Goal: Information Seeking & Learning: Learn about a topic

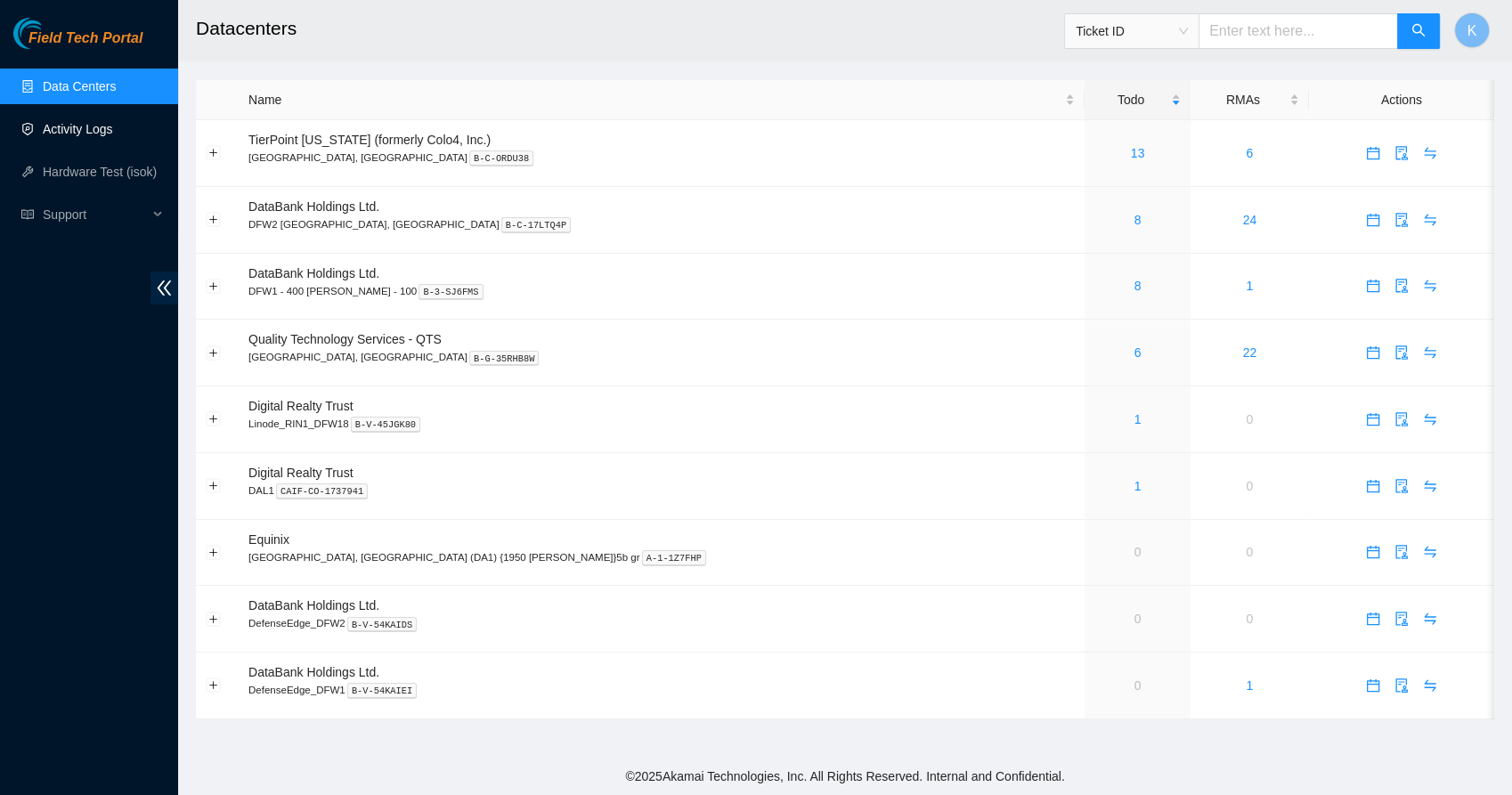
click at [50, 136] on link "Activity Logs" at bounding box center [77, 129] width 70 height 14
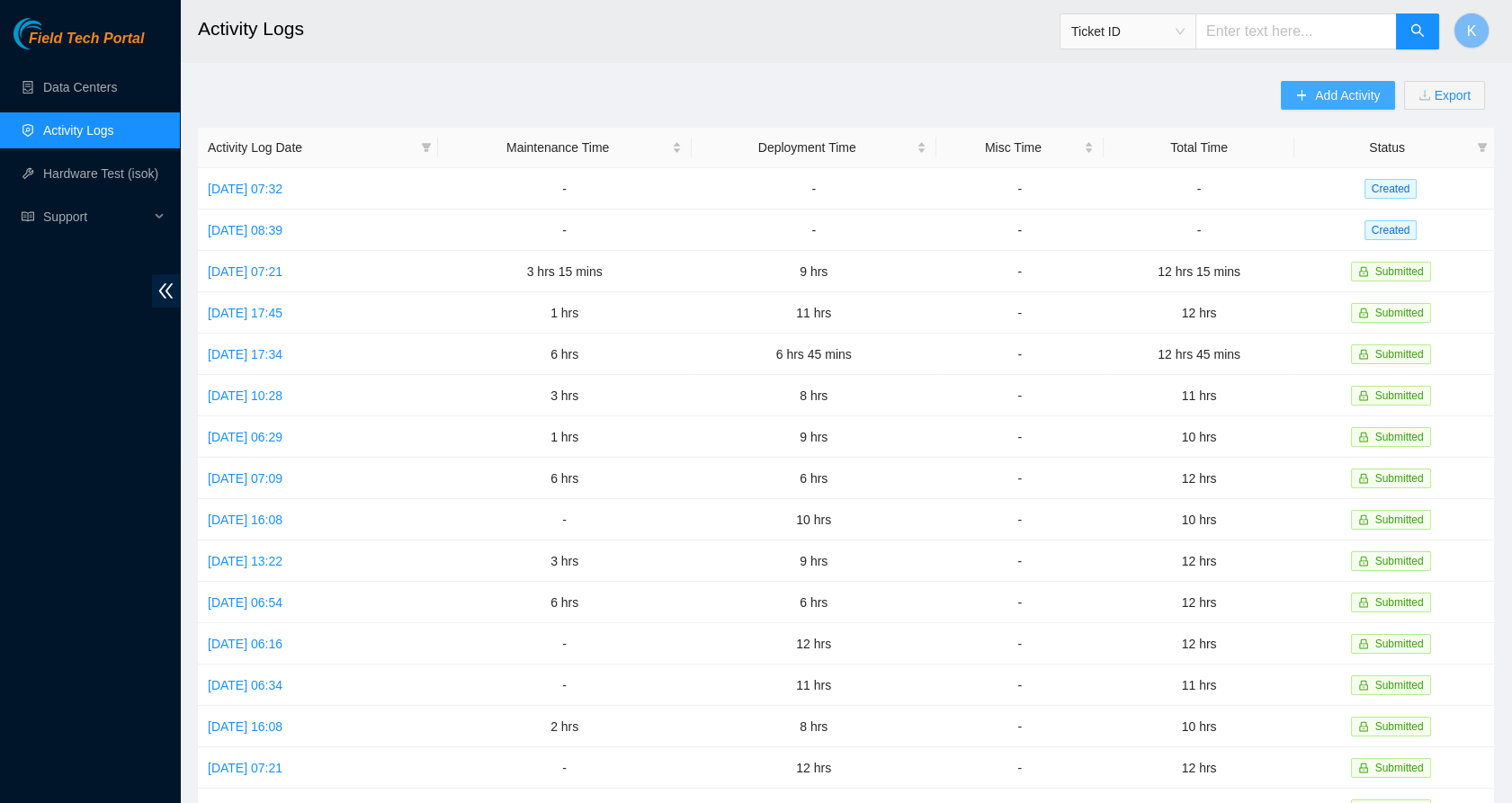
click at [1337, 99] on span "Add Activity" at bounding box center [1346, 95] width 65 height 20
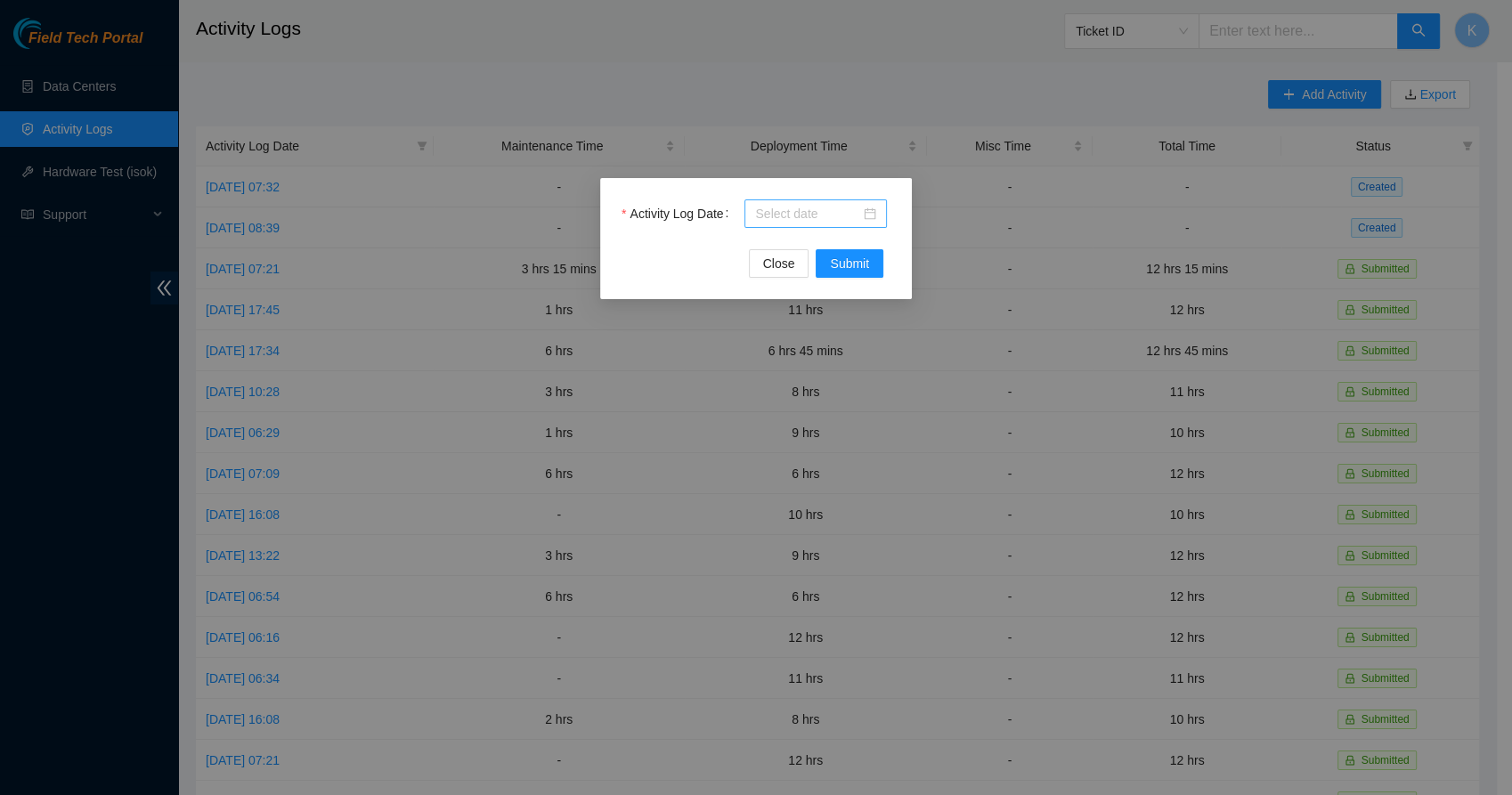
click at [870, 208] on div at bounding box center [815, 213] width 121 height 20
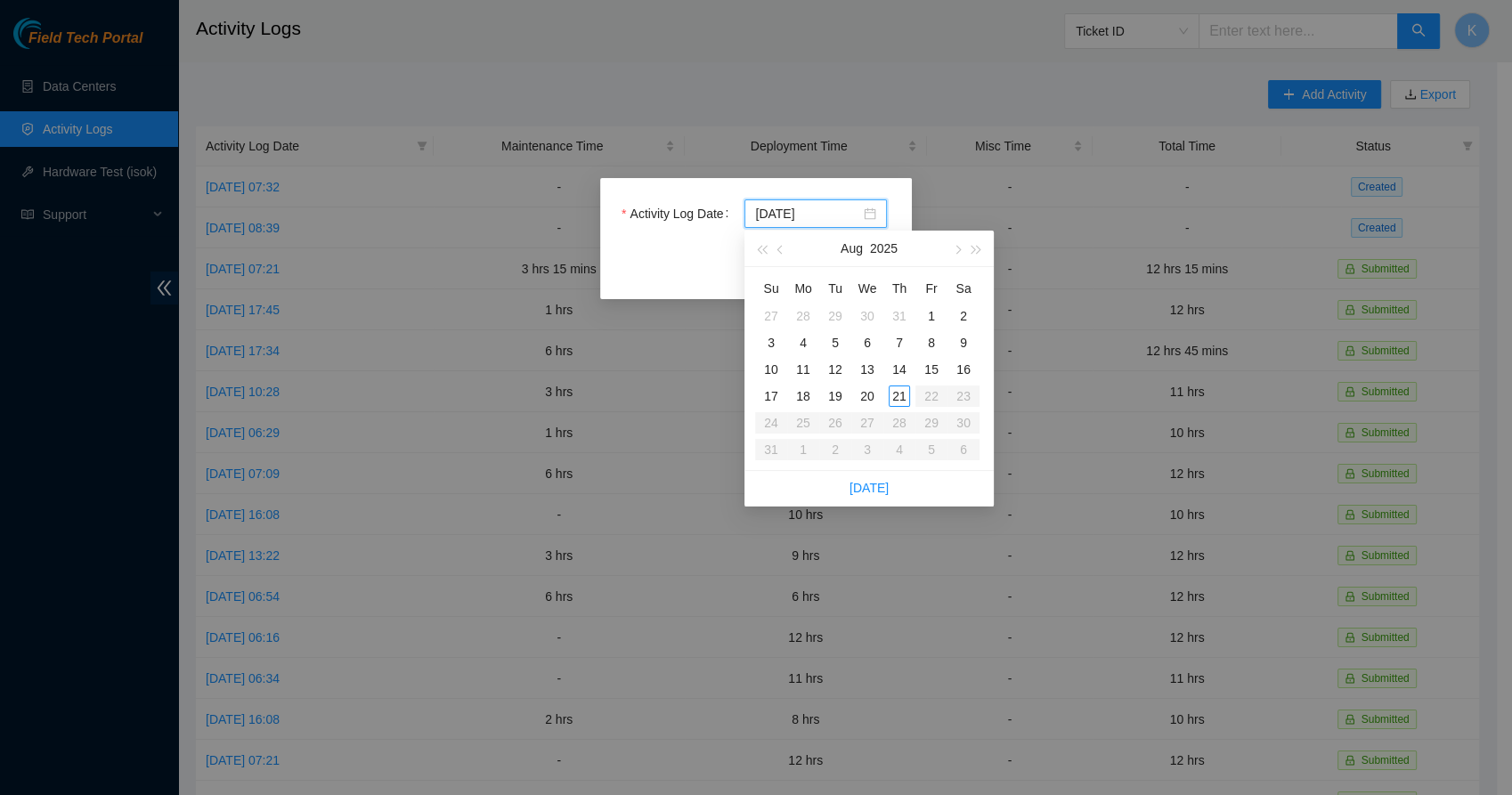
type input "[DATE]"
click at [896, 392] on div "21" at bounding box center [900, 396] width 22 height 22
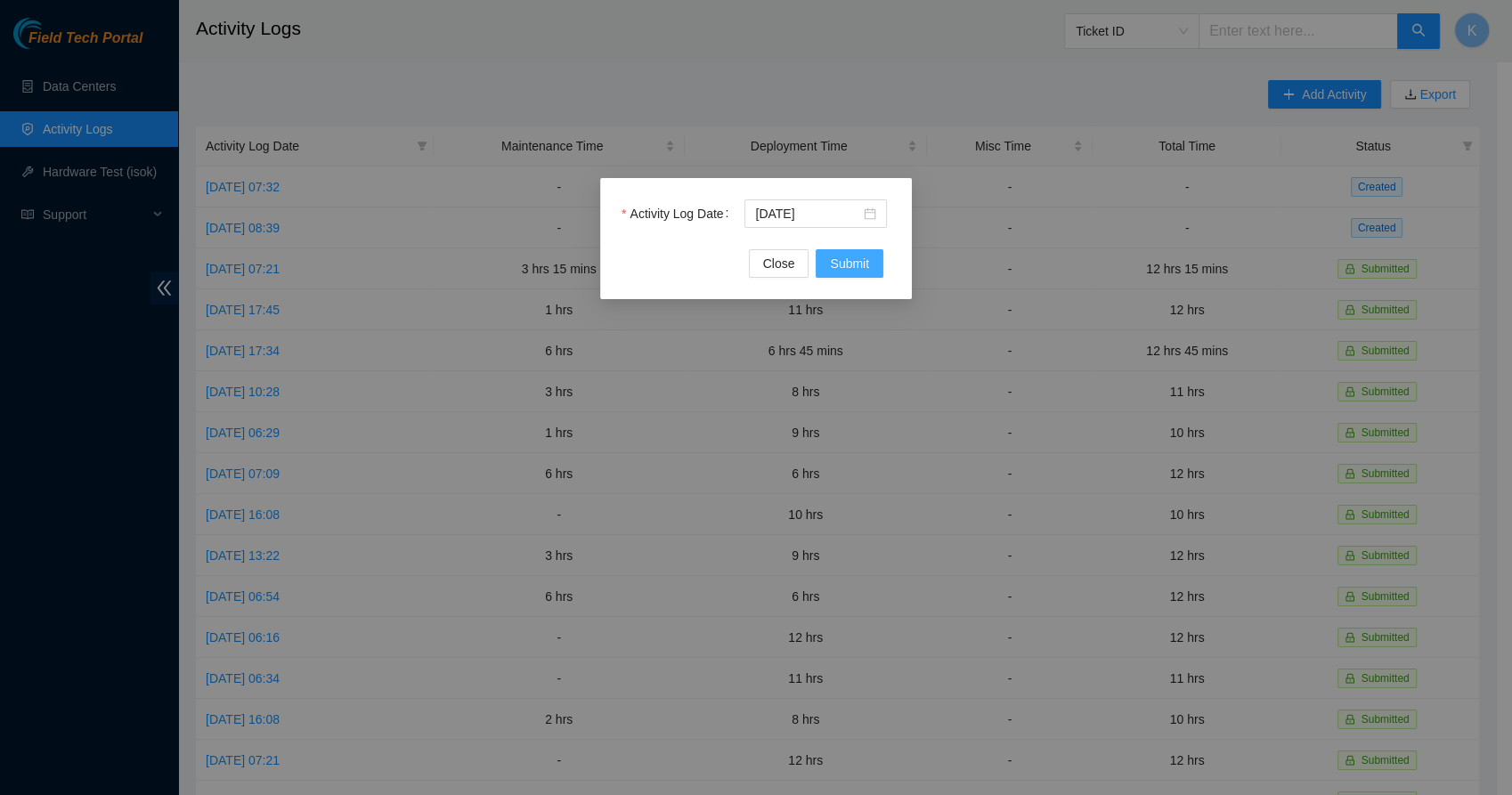
click at [830, 257] on span "Submit" at bounding box center [848, 264] width 39 height 20
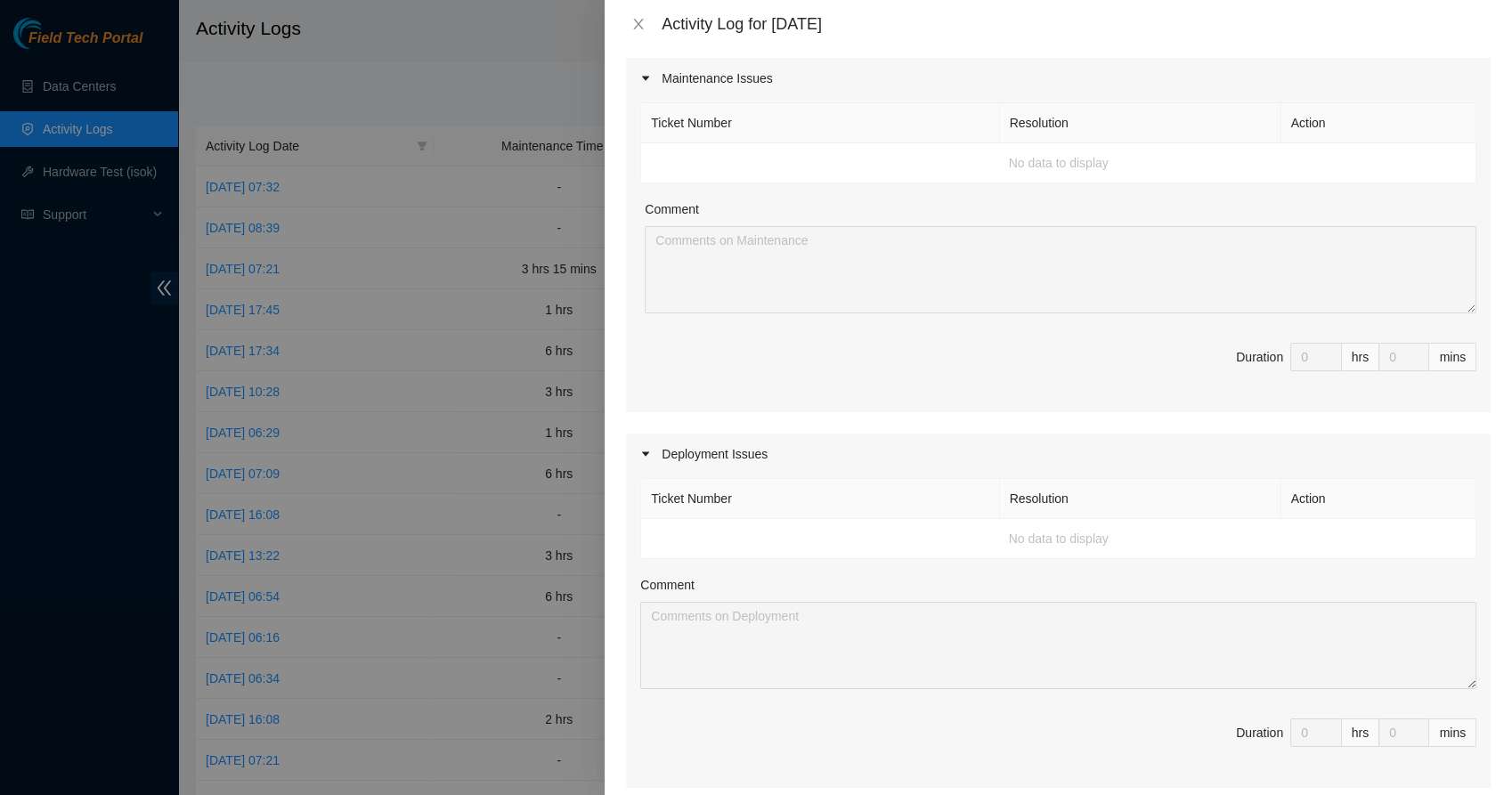
scroll to position [209, 0]
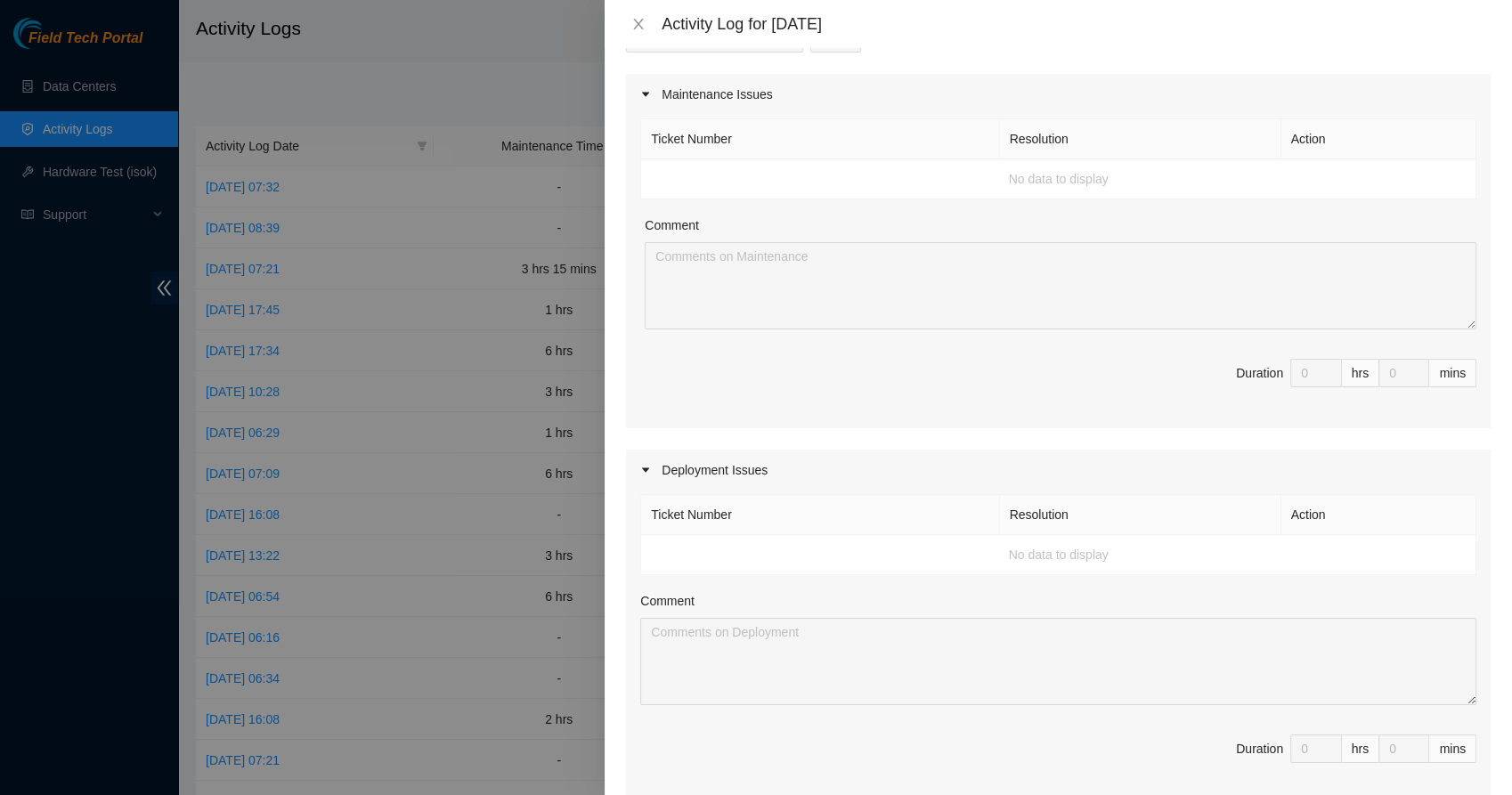
click at [779, 561] on td "No data to display" at bounding box center [1058, 555] width 835 height 40
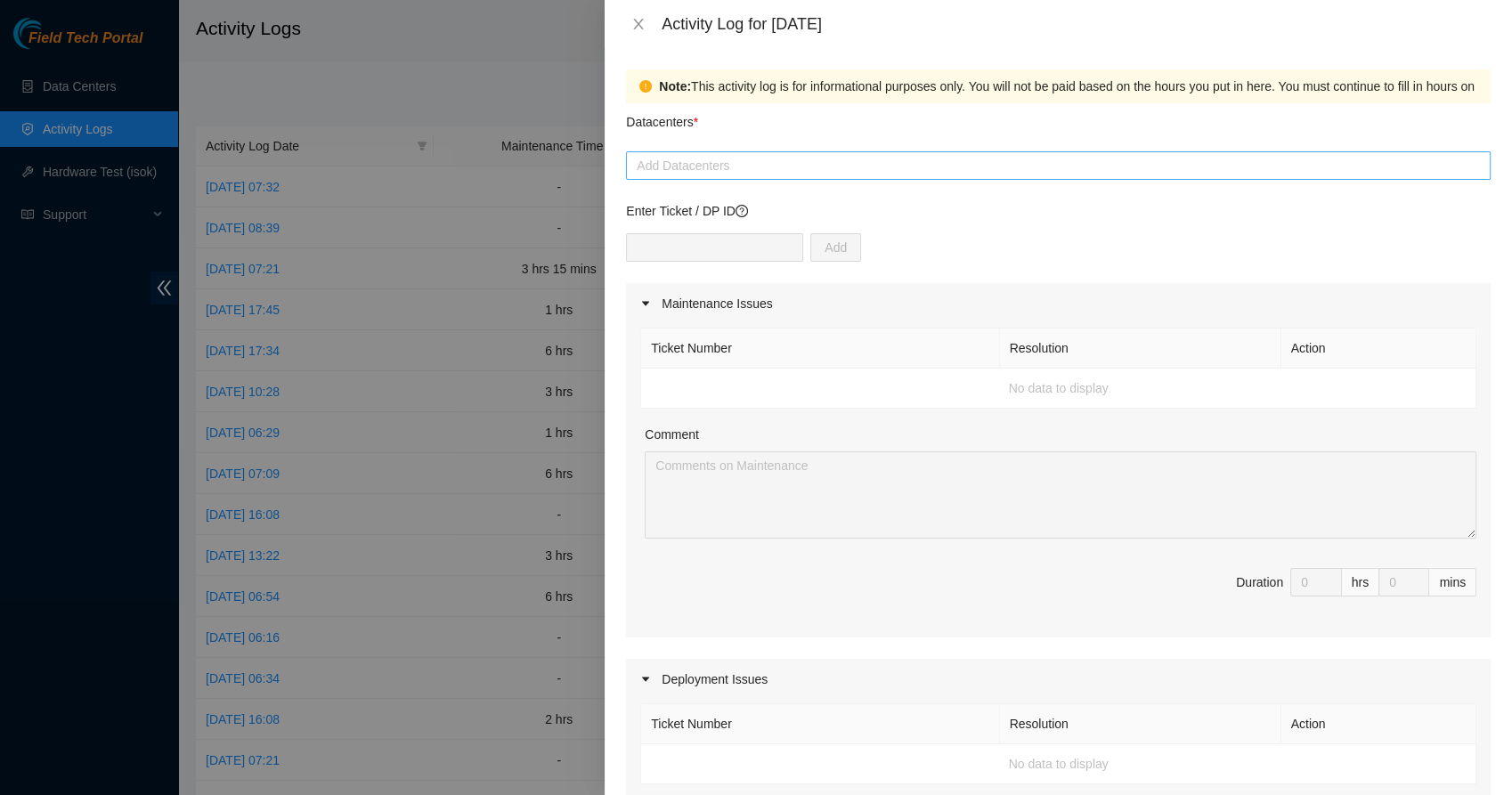
click at [742, 168] on div at bounding box center [1058, 166] width 856 height 22
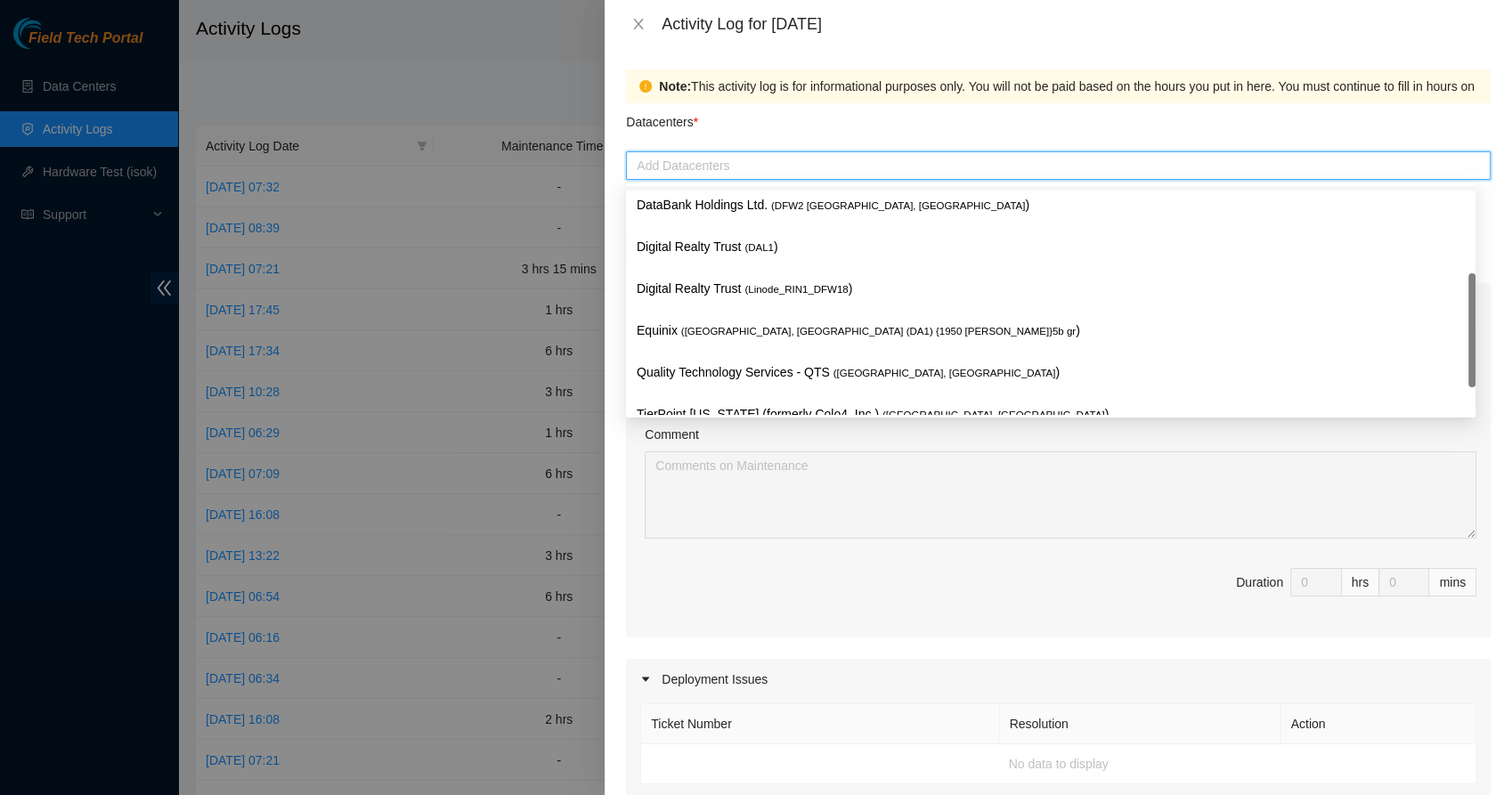
scroll to position [131, 0]
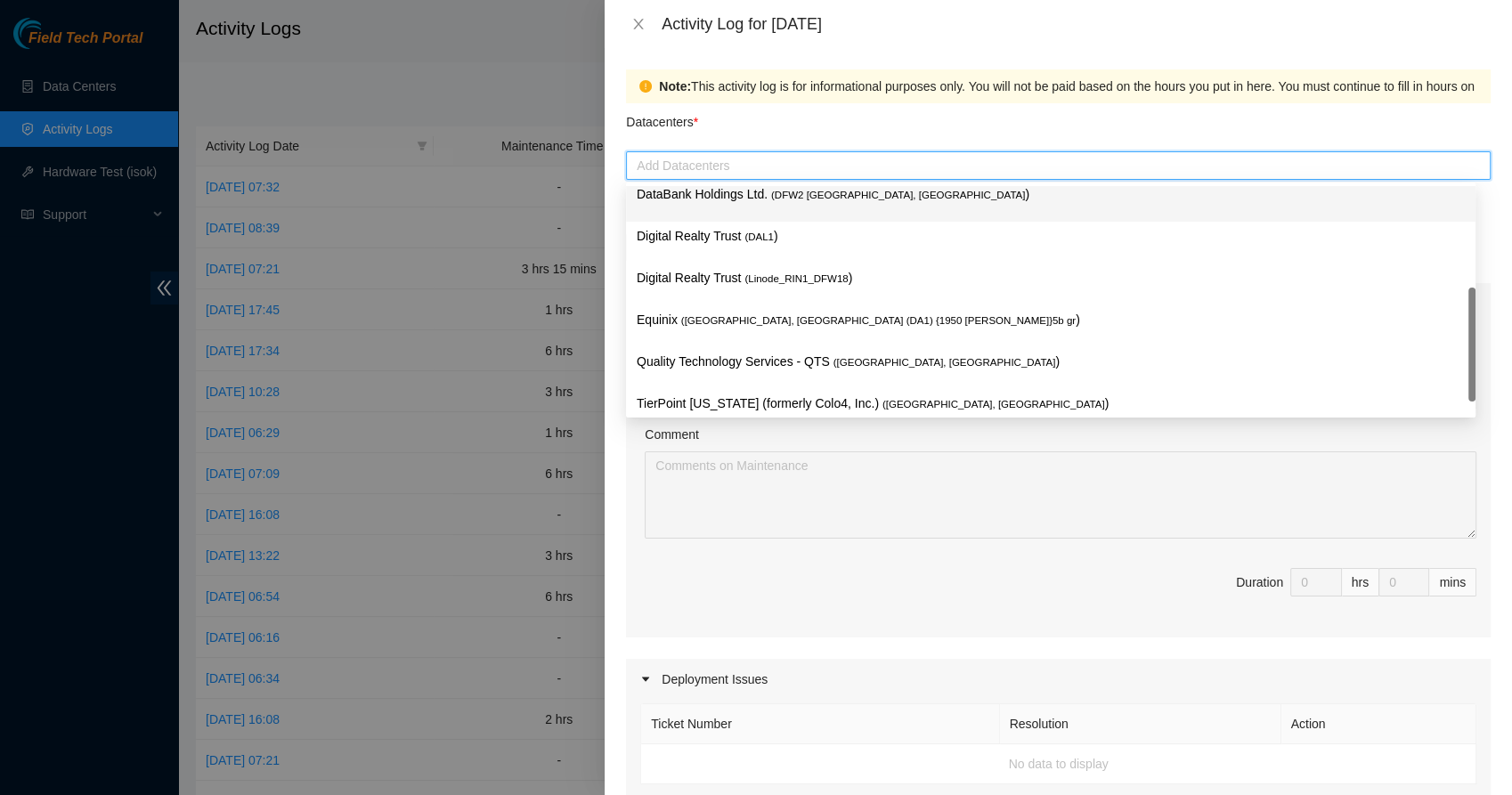
click at [747, 203] on div "DataBank Holdings Ltd. ( DFW2 [GEOGRAPHIC_DATA], [GEOGRAPHIC_DATA] )" at bounding box center [1050, 201] width 828 height 33
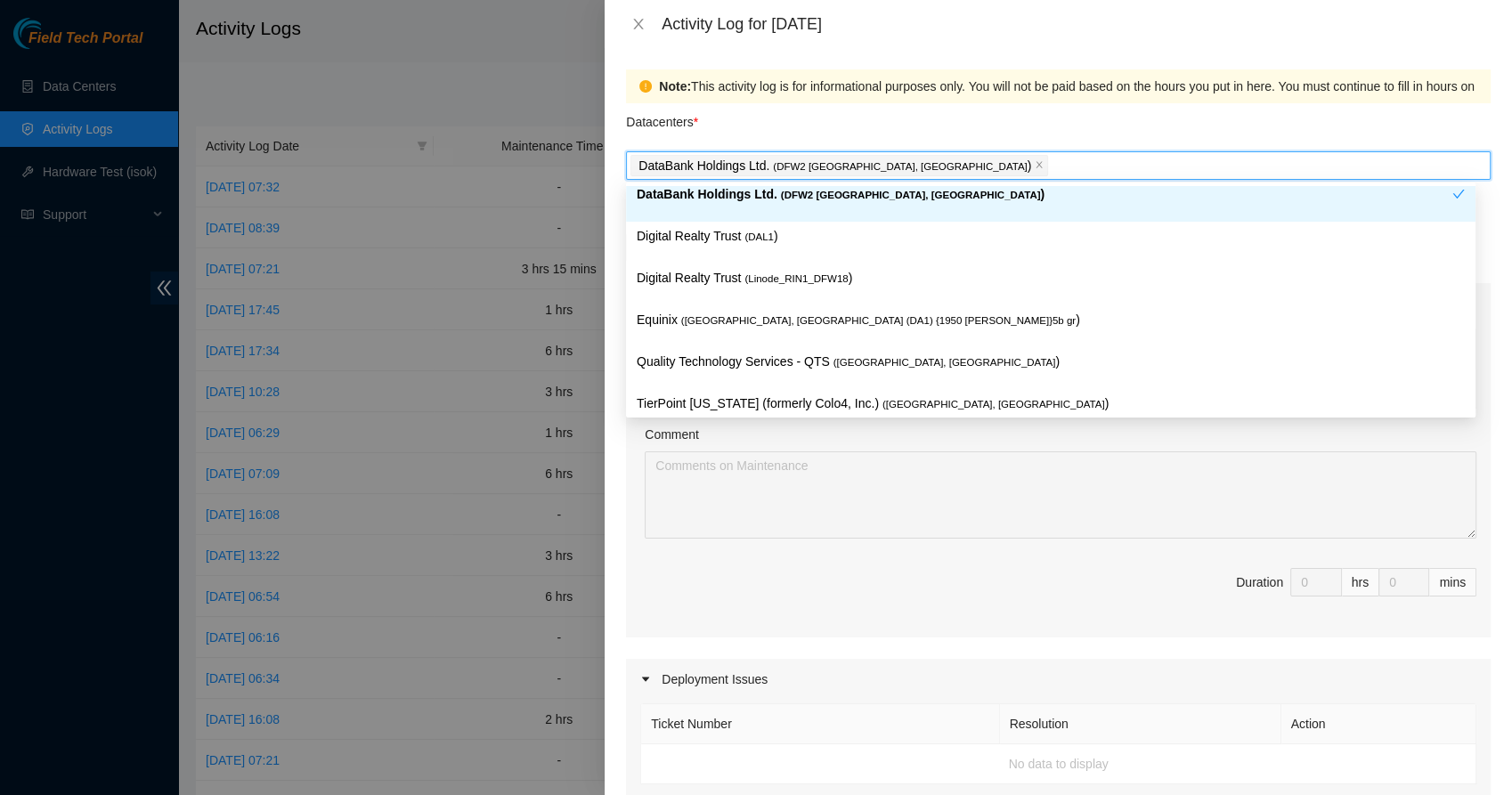
click at [828, 130] on div "Datacenters *" at bounding box center [1058, 127] width 865 height 48
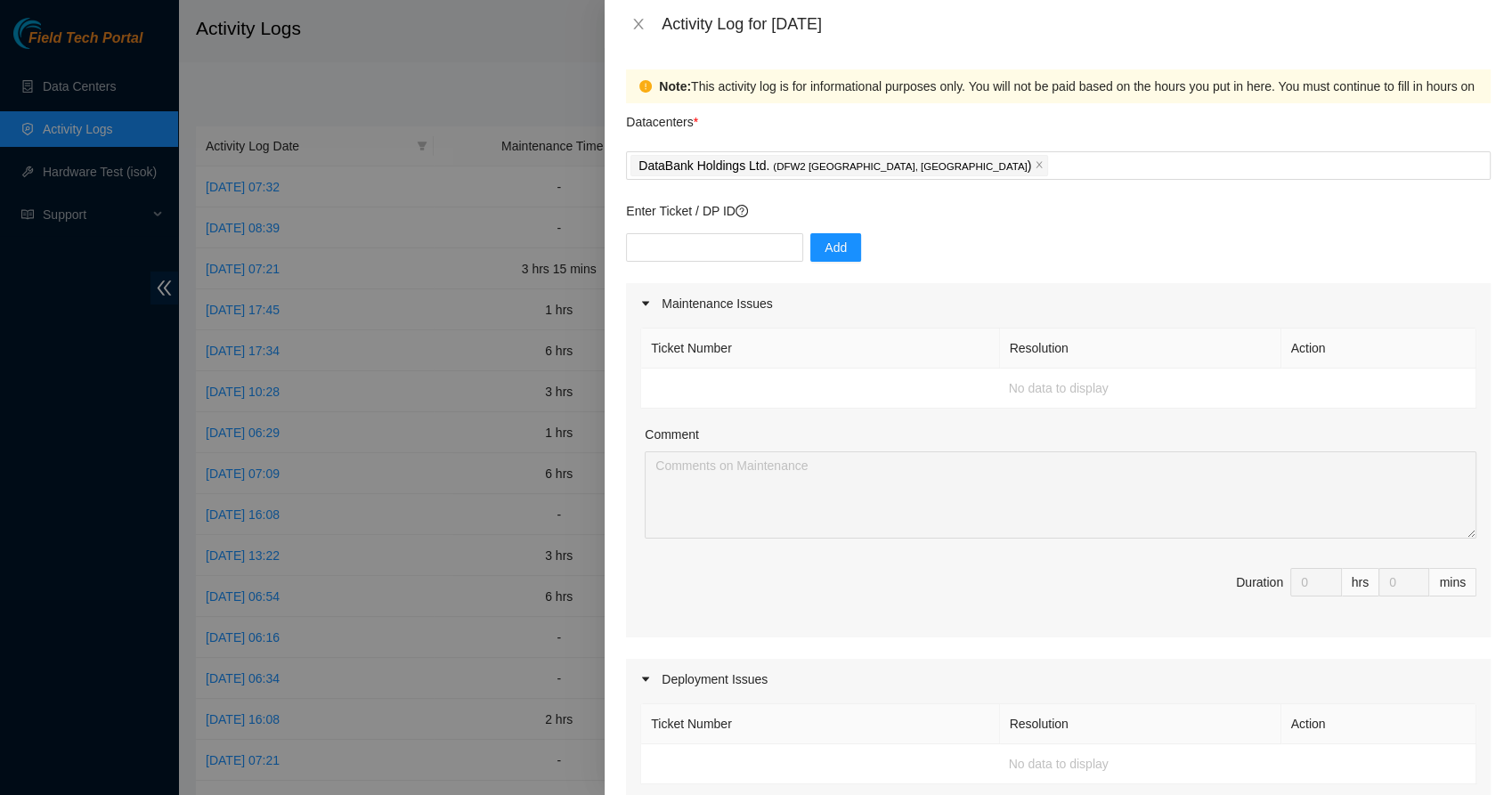
click at [784, 395] on td "No data to display" at bounding box center [1058, 388] width 835 height 40
click at [697, 252] on input "text" at bounding box center [714, 248] width 177 height 29
click at [984, 238] on div "Add" at bounding box center [1058, 257] width 865 height 50
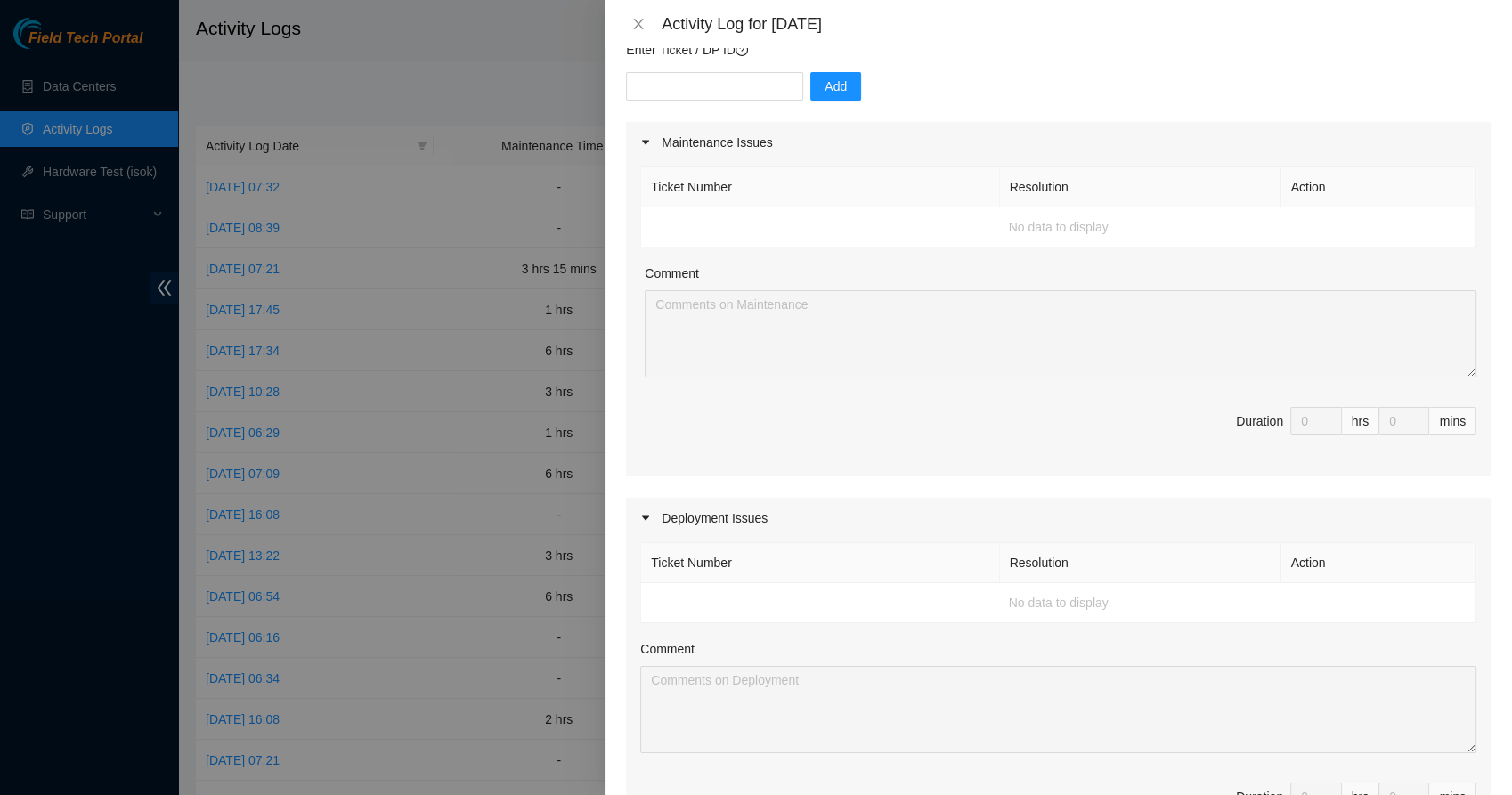
scroll to position [164, 0]
click at [1019, 221] on td "No data to display" at bounding box center [1058, 224] width 835 height 40
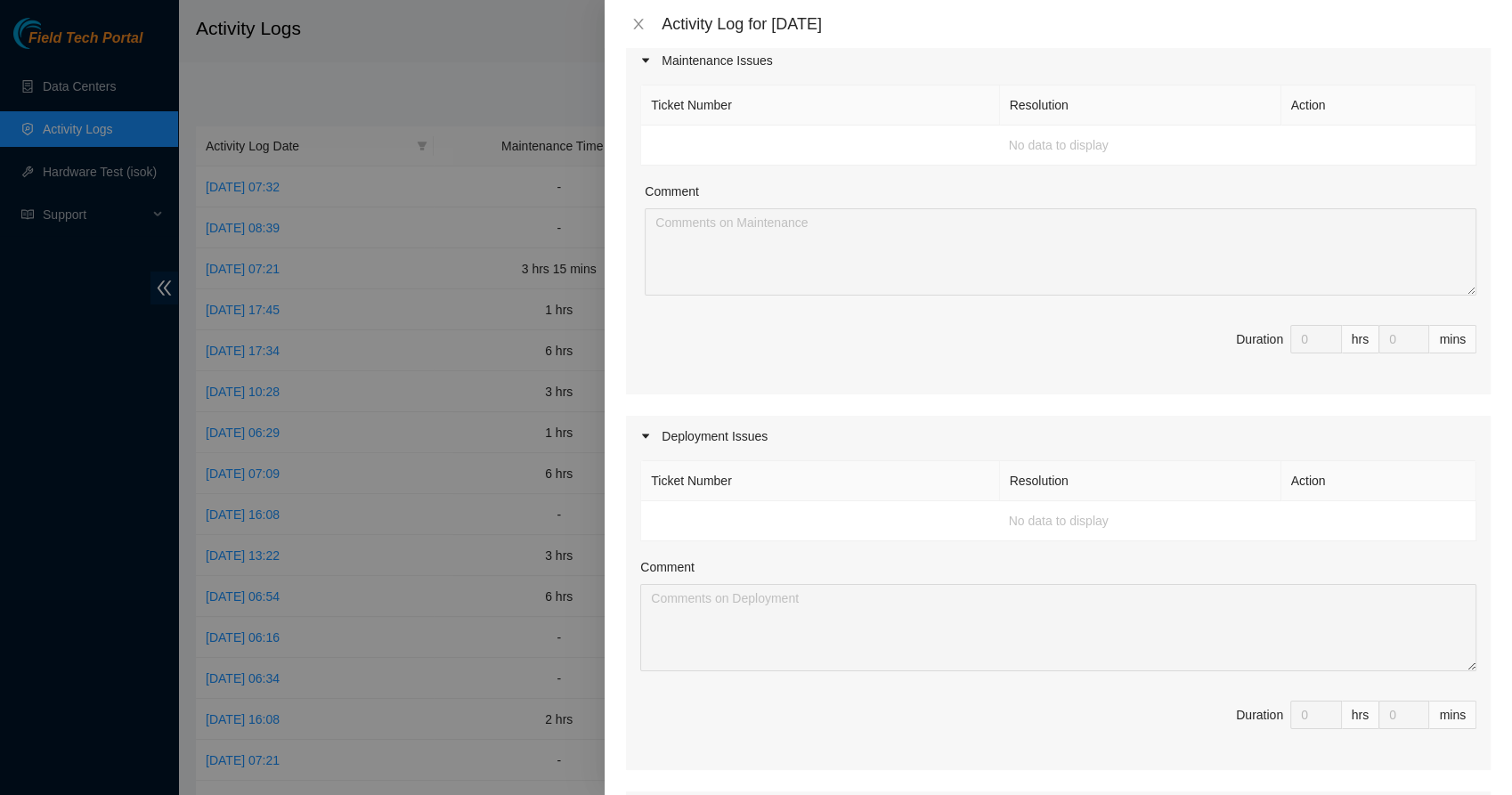
scroll to position [0, 0]
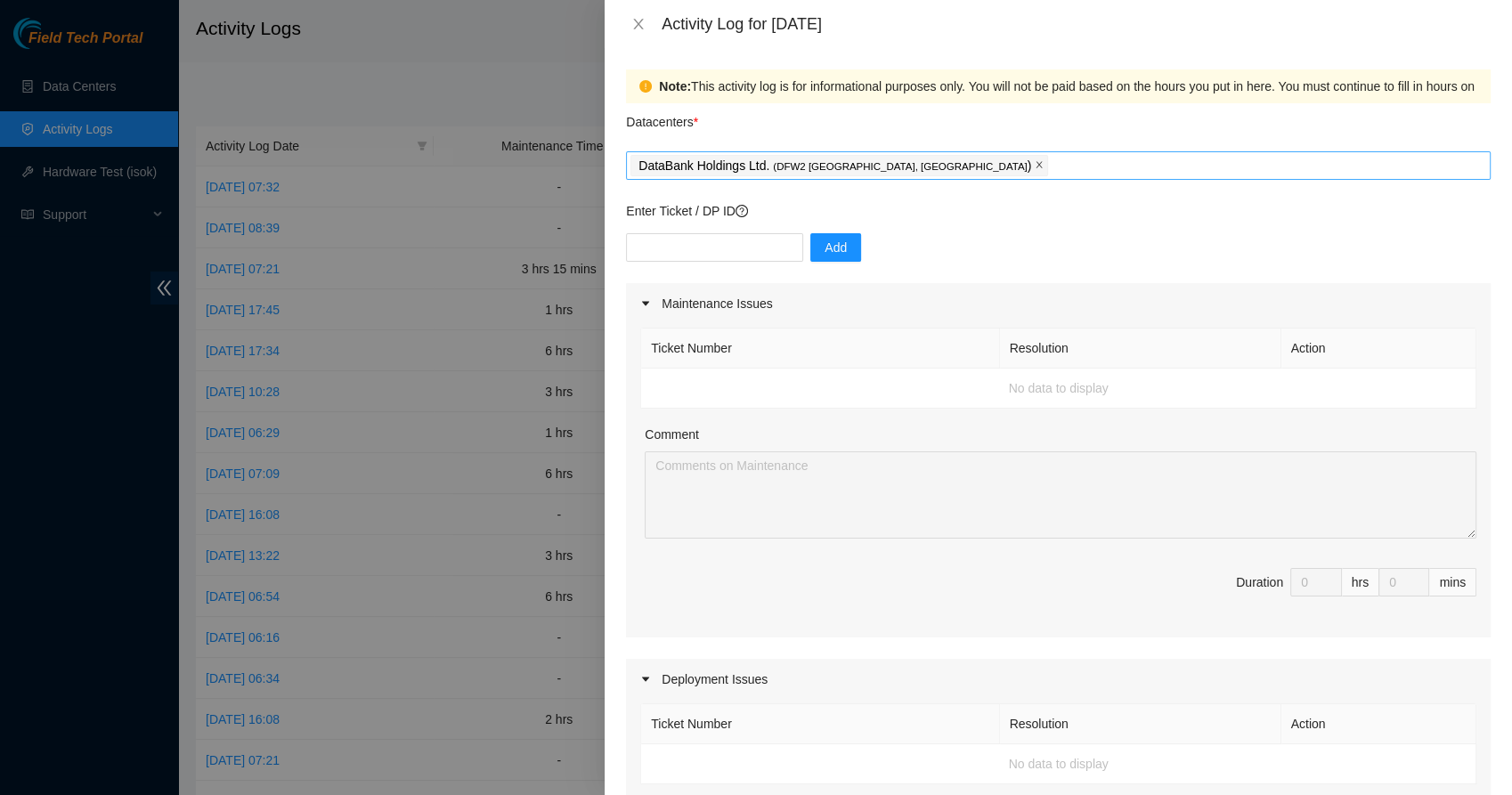
click at [1035, 167] on icon "close" at bounding box center [1039, 165] width 9 height 9
click at [638, 29] on icon "close" at bounding box center [638, 24] width 14 height 14
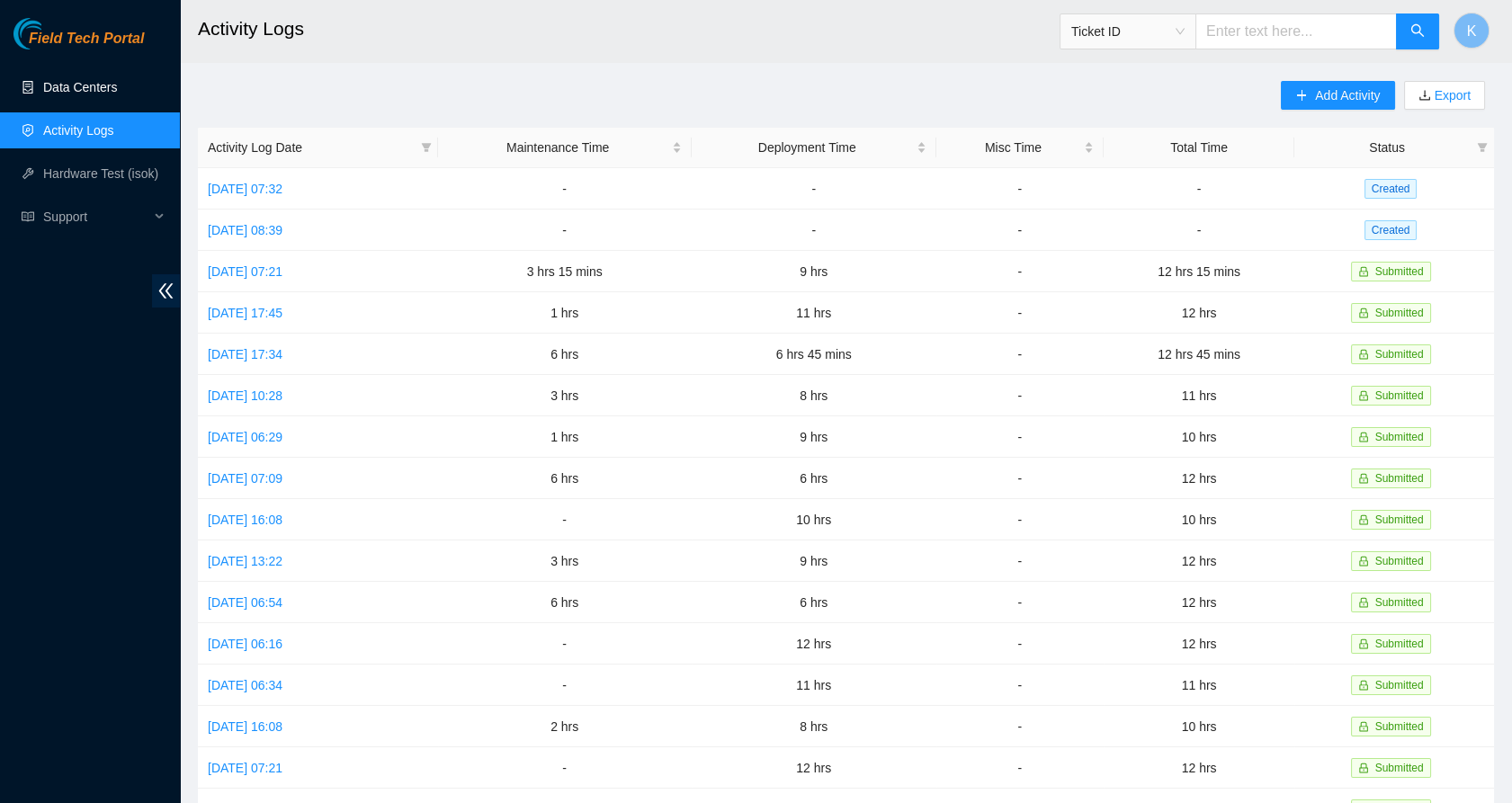
click at [83, 84] on link "Data Centers" at bounding box center [79, 87] width 74 height 15
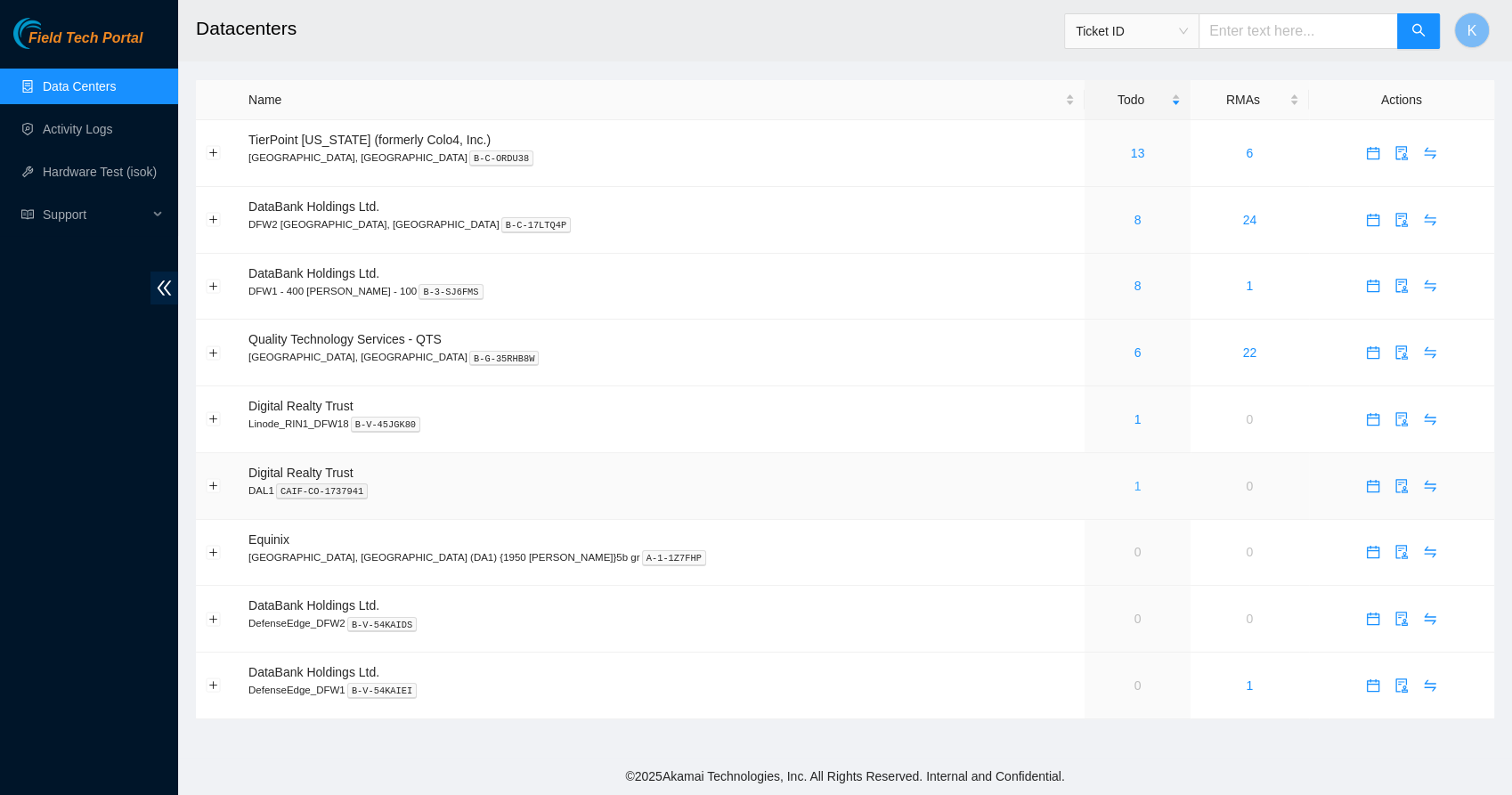
click at [1134, 482] on link "1" at bounding box center [1137, 486] width 7 height 14
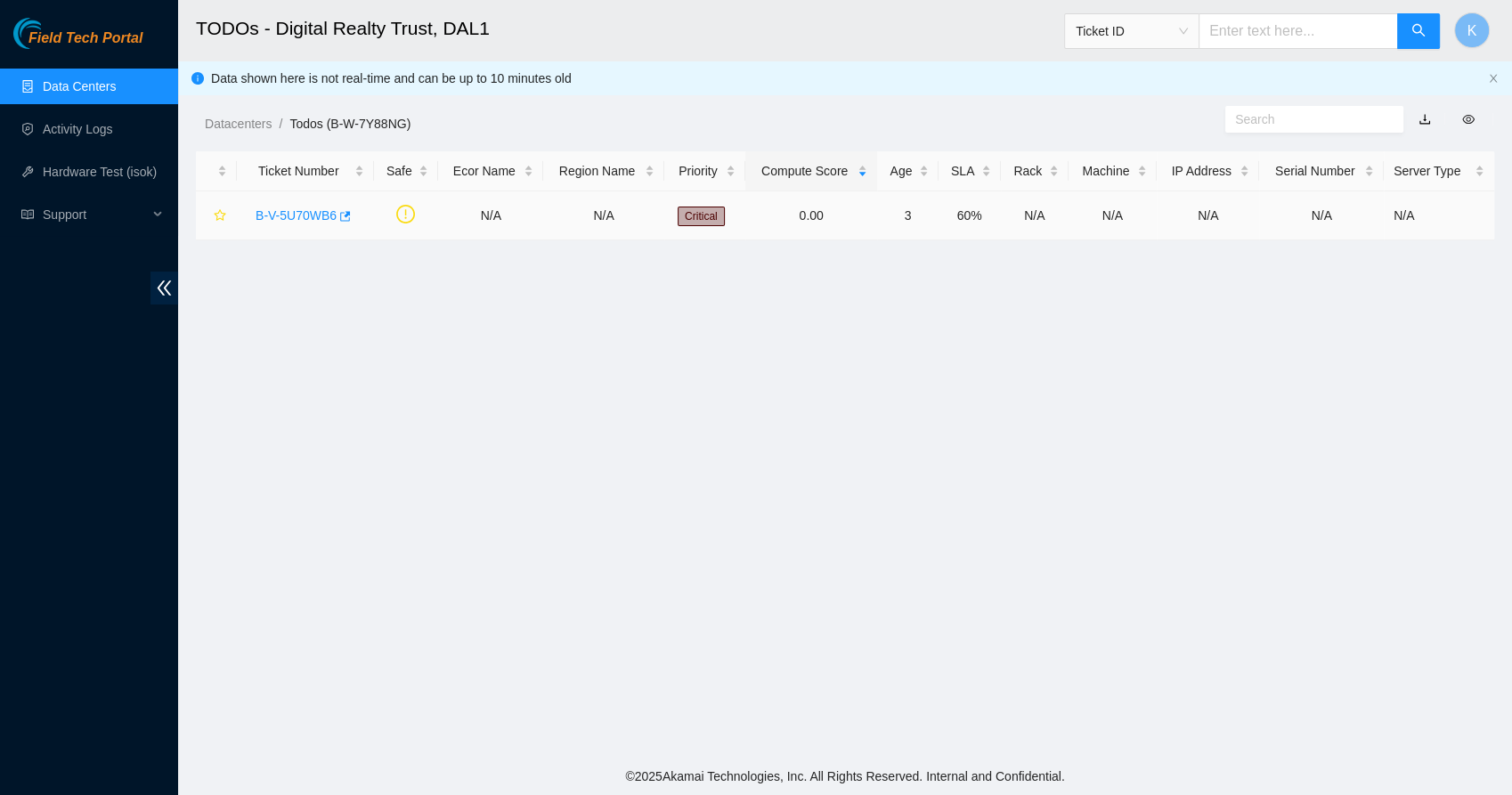
click at [319, 220] on link "B-V-5U70WB6" at bounding box center [296, 215] width 81 height 14
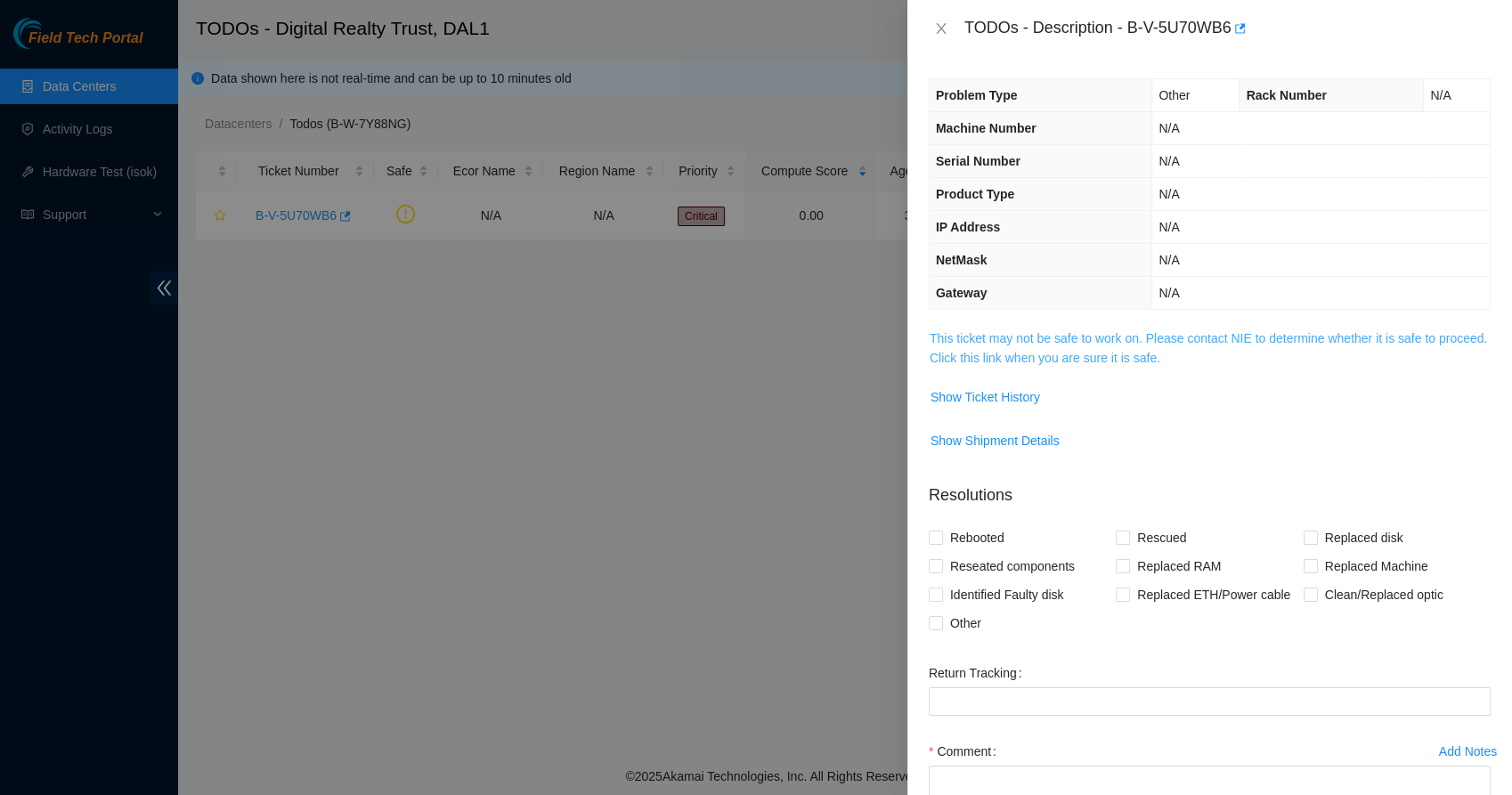
click at [1053, 345] on link "This ticket may not be safe to work on. Please contact NIE to determine whether…" at bounding box center [1208, 348] width 557 height 34
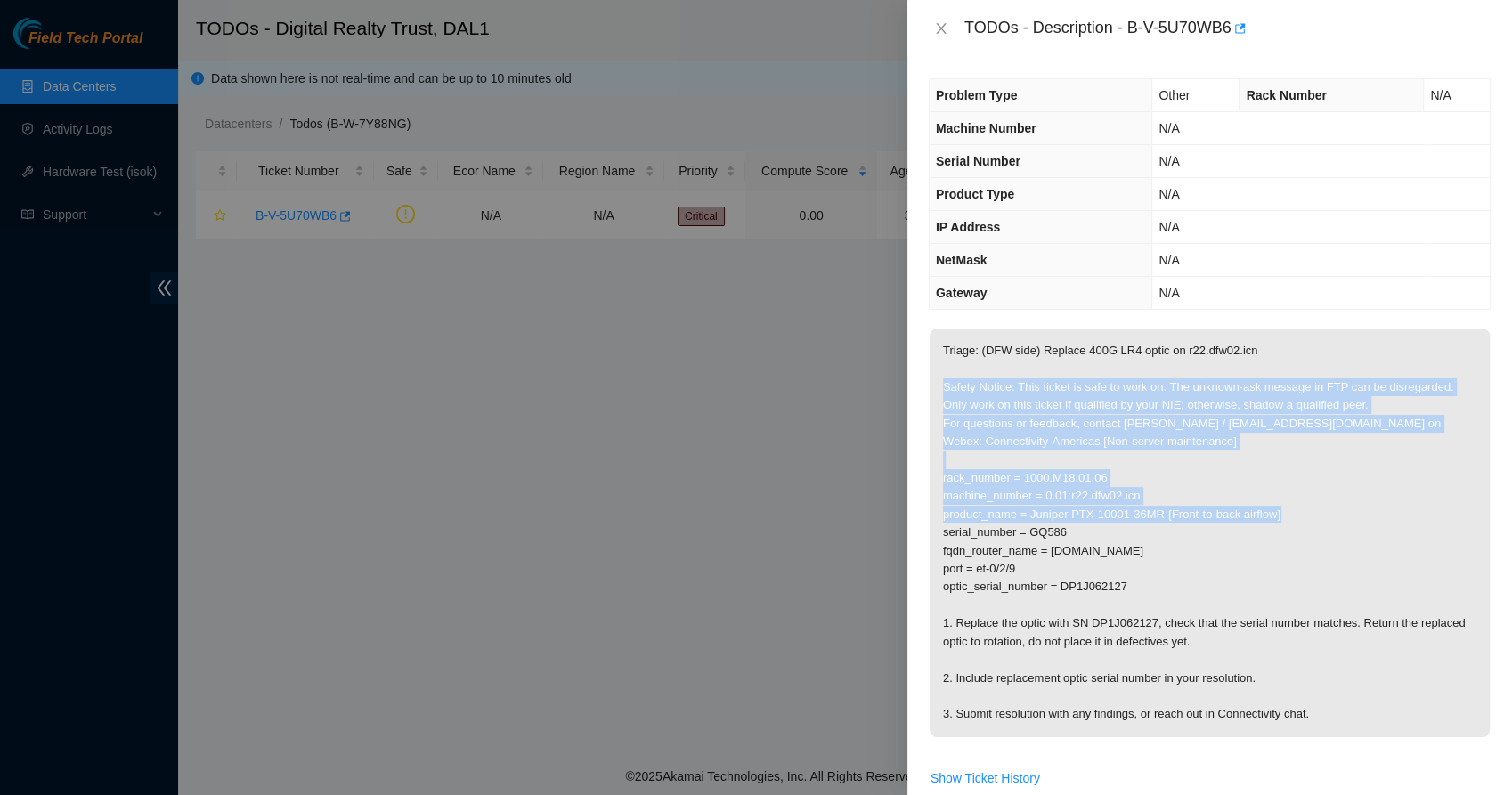
drag, startPoint x: 1057, startPoint y: 369, endPoint x: 1043, endPoint y: 546, distance: 177.6
click at [1043, 546] on p "Triage: (DFW side) Replace 400G LR4 optic on r22.dfw02.icn Safety Notice: This …" at bounding box center [1209, 533] width 560 height 409
drag, startPoint x: 1043, startPoint y: 546, endPoint x: 990, endPoint y: 545, distance: 53.0
click at [990, 545] on p "Triage: (DFW side) Replace 400G LR4 optic on r22.dfw02.icn Safety Notice: This …" at bounding box center [1209, 533] width 560 height 409
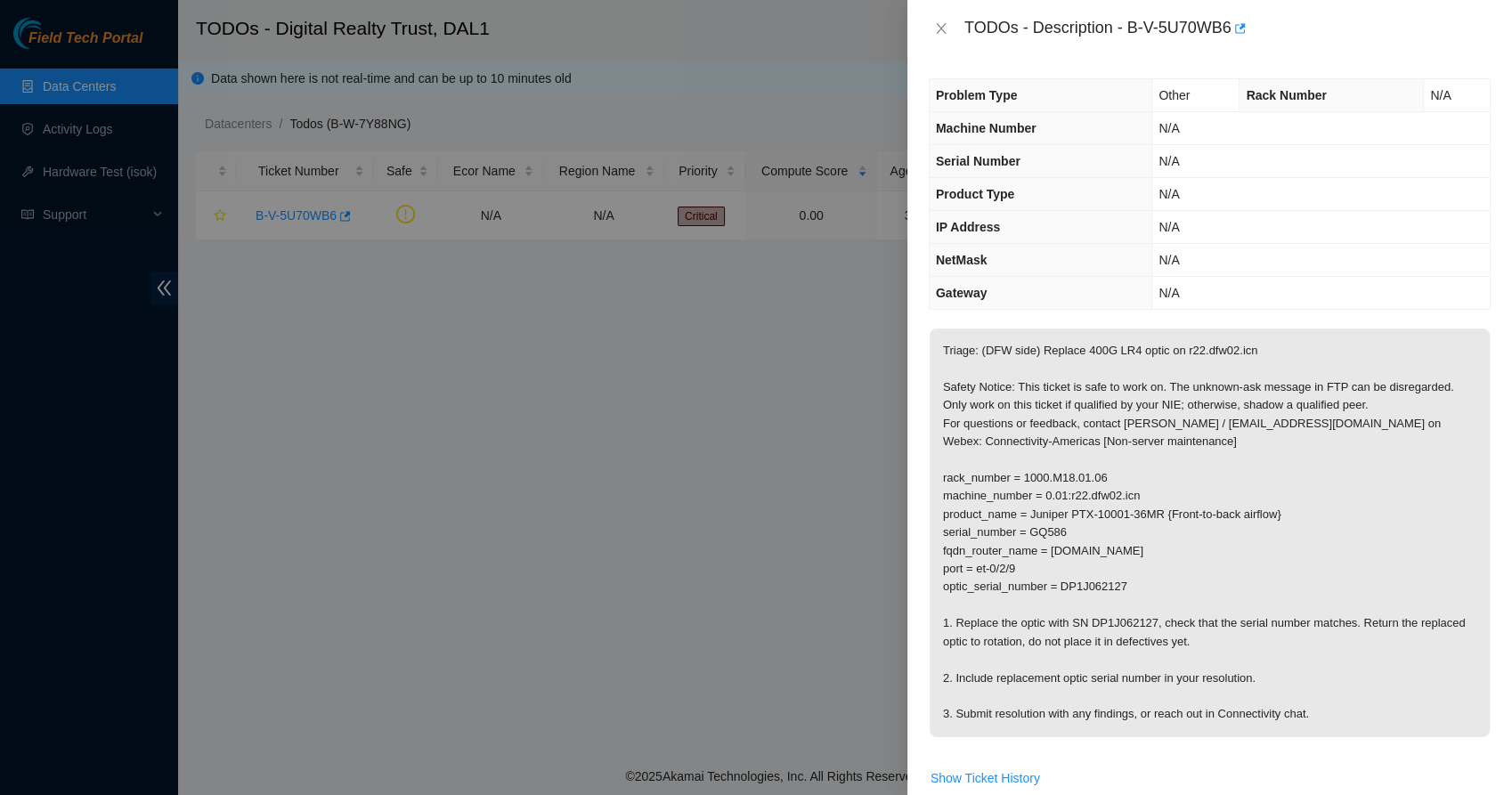
click at [982, 576] on p "Triage: (DFW side) Replace 400G LR4 optic on r22.dfw02.icn Safety Notice: This …" at bounding box center [1209, 533] width 560 height 409
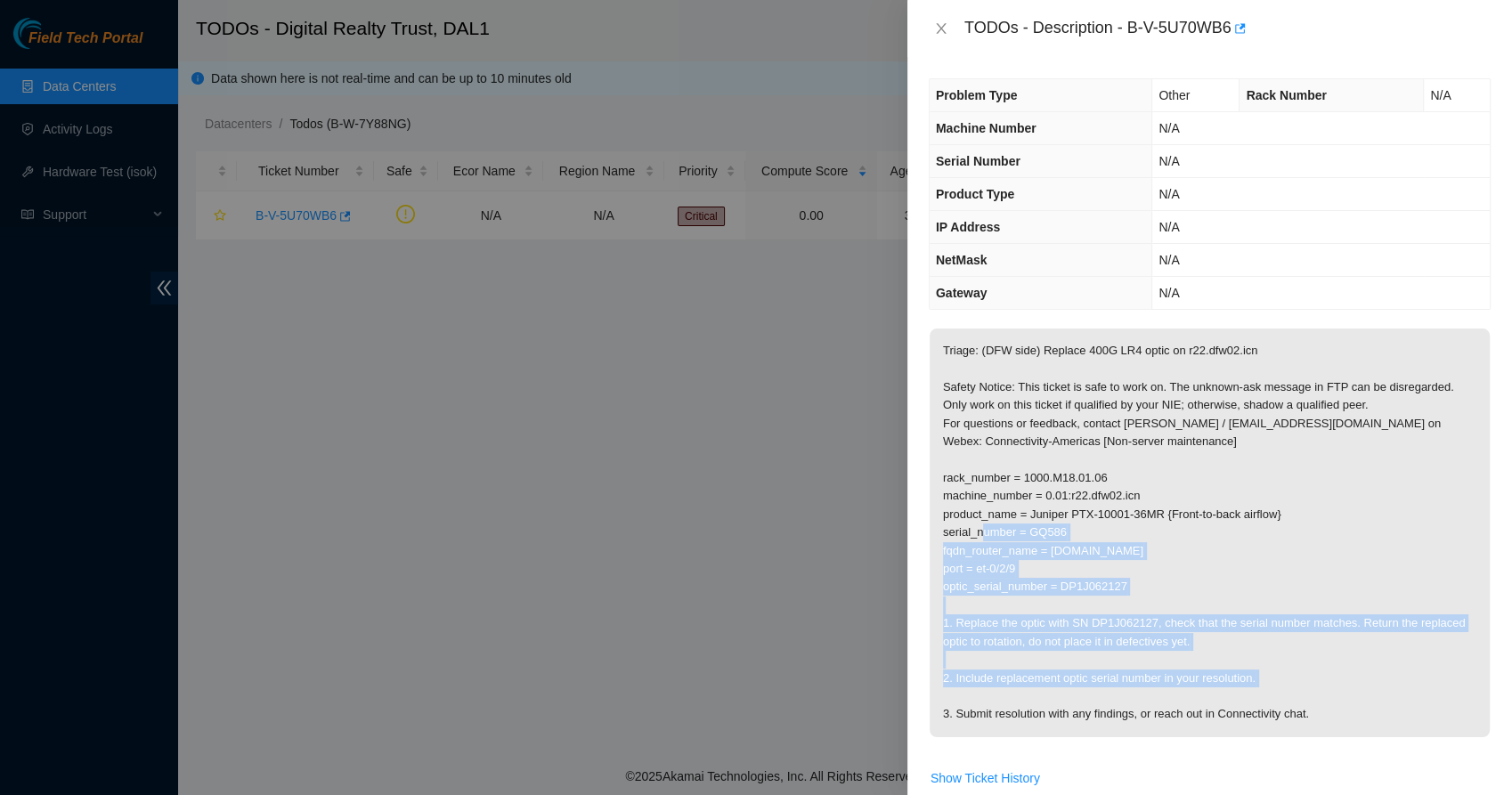
drag, startPoint x: 973, startPoint y: 626, endPoint x: 969, endPoint y: 557, distance: 69.1
click at [969, 557] on p "Triage: (DFW side) Replace 400G LR4 optic on r22.dfw02.icn Safety Notice: This …" at bounding box center [1209, 533] width 560 height 409
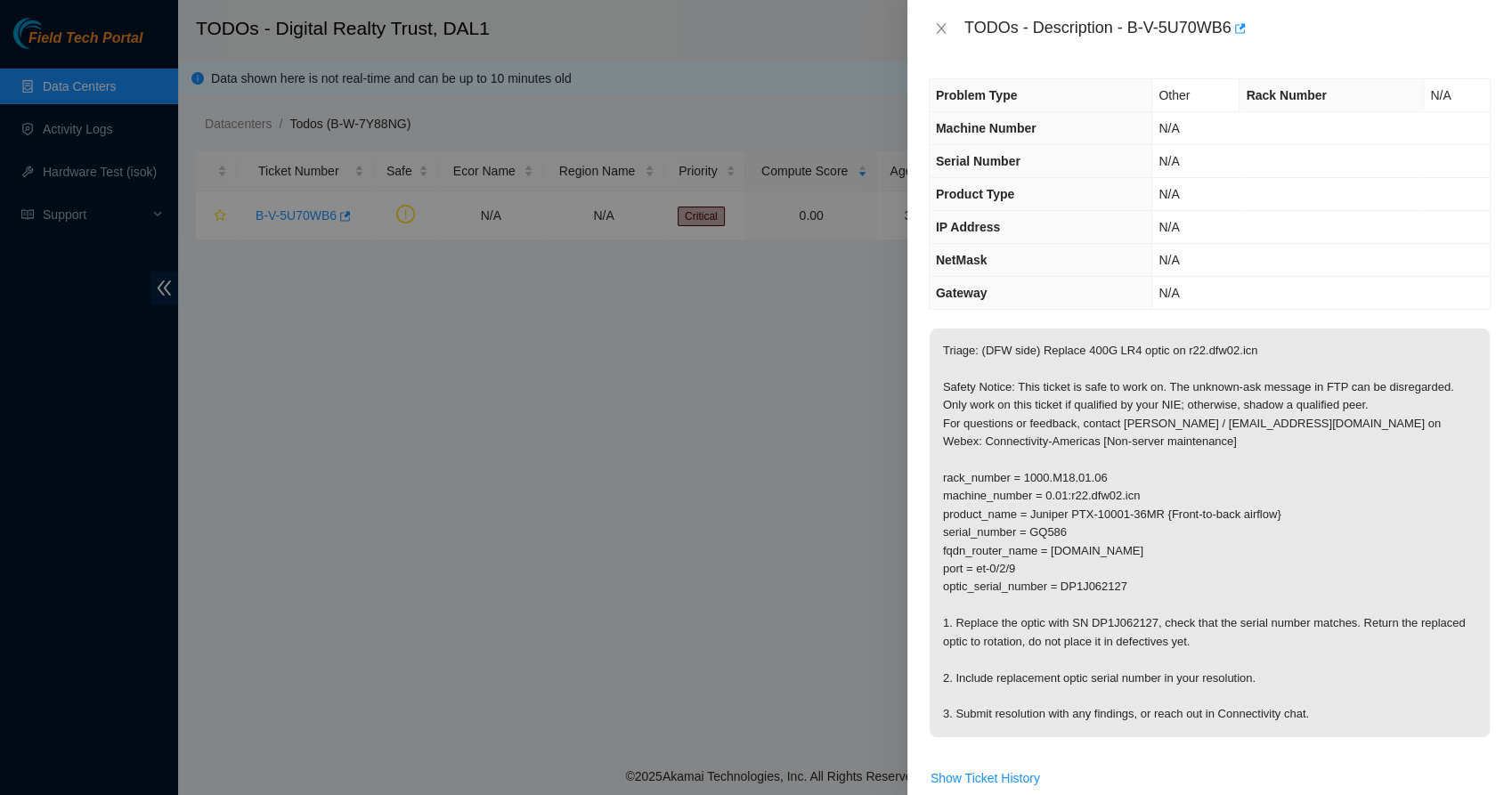
drag, startPoint x: 969, startPoint y: 557, endPoint x: 943, endPoint y: 543, distance: 29.5
click at [943, 543] on p "Triage: (DFW side) Replace 400G LR4 optic on r22.dfw02.icn Safety Notice: This …" at bounding box center [1209, 533] width 560 height 409
click at [943, 23] on icon "close" at bounding box center [941, 29] width 14 height 14
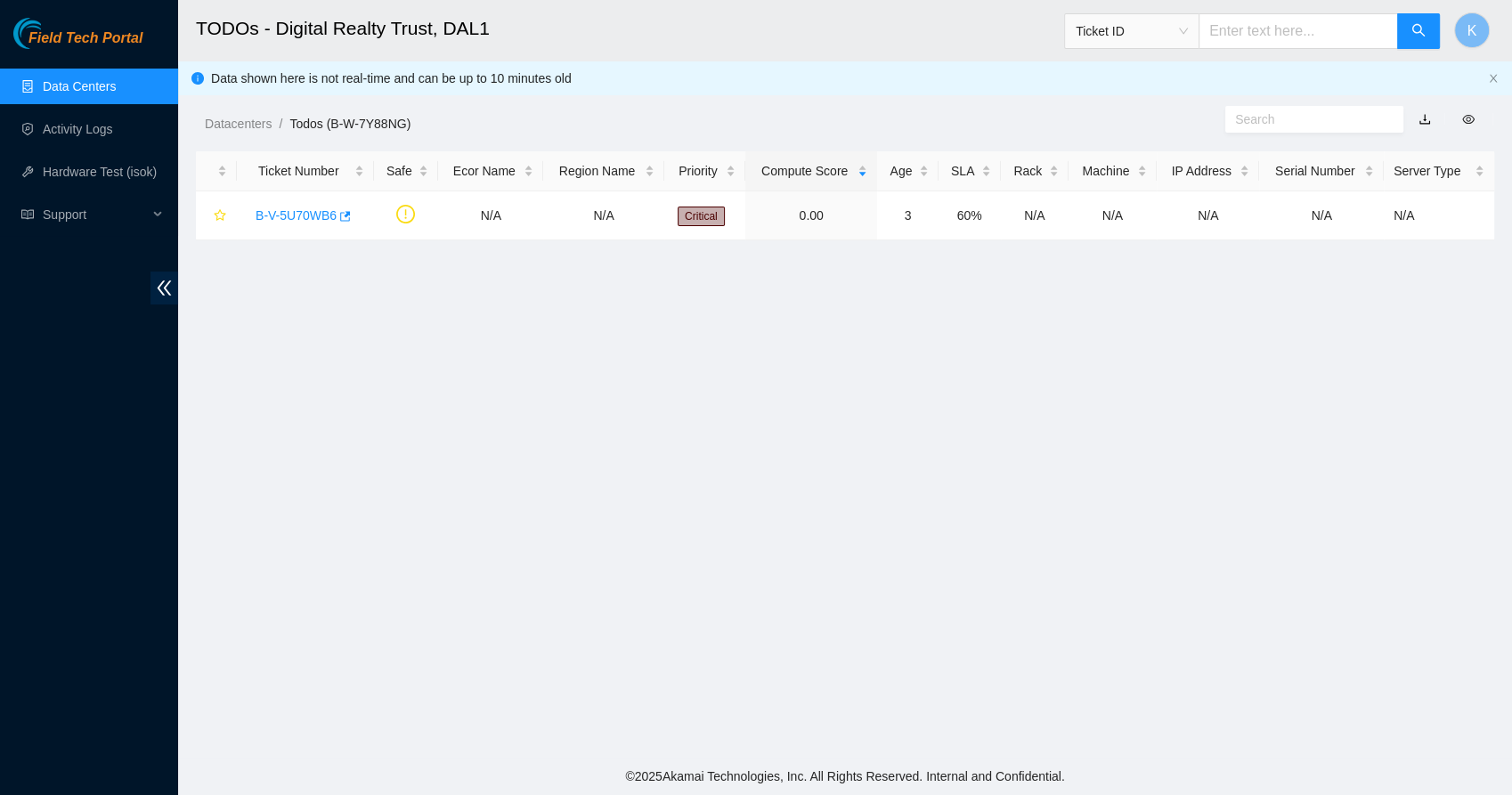
click at [109, 80] on link "Data Centers" at bounding box center [78, 86] width 73 height 14
